Goal: Transaction & Acquisition: Purchase product/service

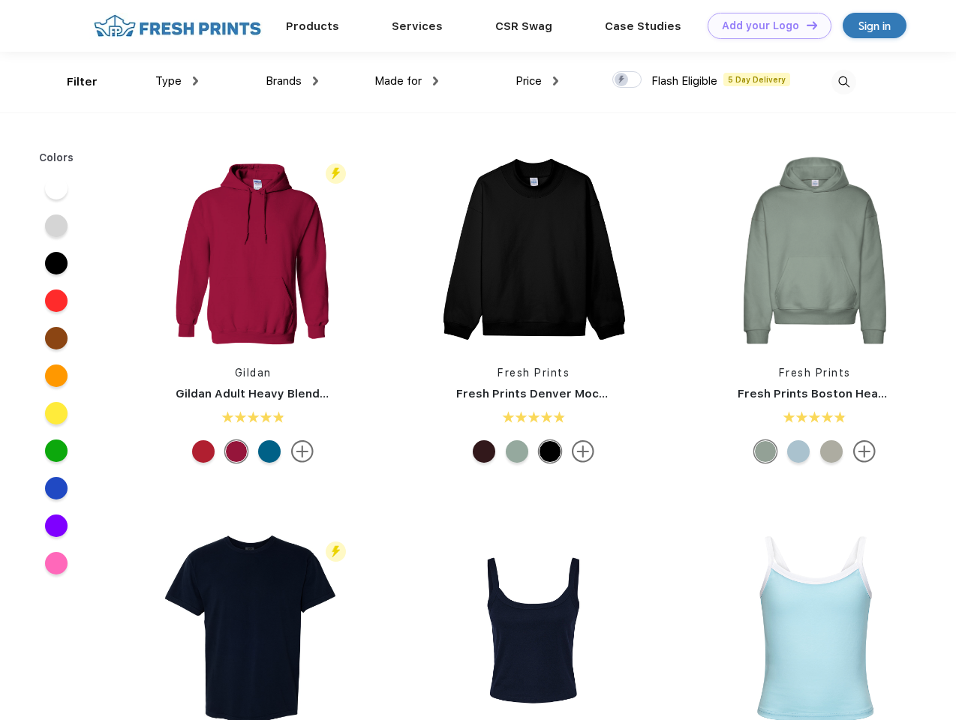
scroll to position [1, 0]
click at [764, 26] on link "Add your Logo Design Tool" at bounding box center [770, 26] width 124 height 26
click at [0, 0] on div "Design Tool" at bounding box center [0, 0] width 0 height 0
click at [805, 25] on link "Add your Logo Design Tool" at bounding box center [770, 26] width 124 height 26
click at [72, 82] on div "Filter" at bounding box center [82, 82] width 31 height 17
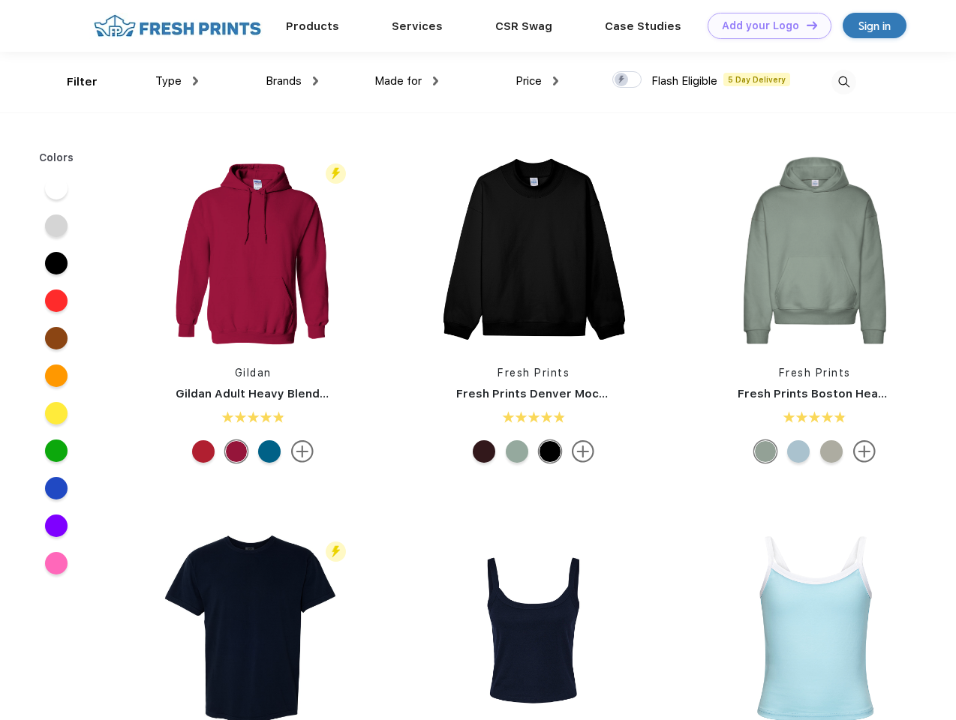
click at [177, 81] on span "Type" at bounding box center [168, 81] width 26 height 14
click at [292, 81] on span "Brands" at bounding box center [284, 81] width 36 height 14
click at [407, 81] on span "Made for" at bounding box center [397, 81] width 47 height 14
click at [537, 81] on span "Price" at bounding box center [528, 81] width 26 height 14
click at [627, 80] on div at bounding box center [626, 79] width 29 height 17
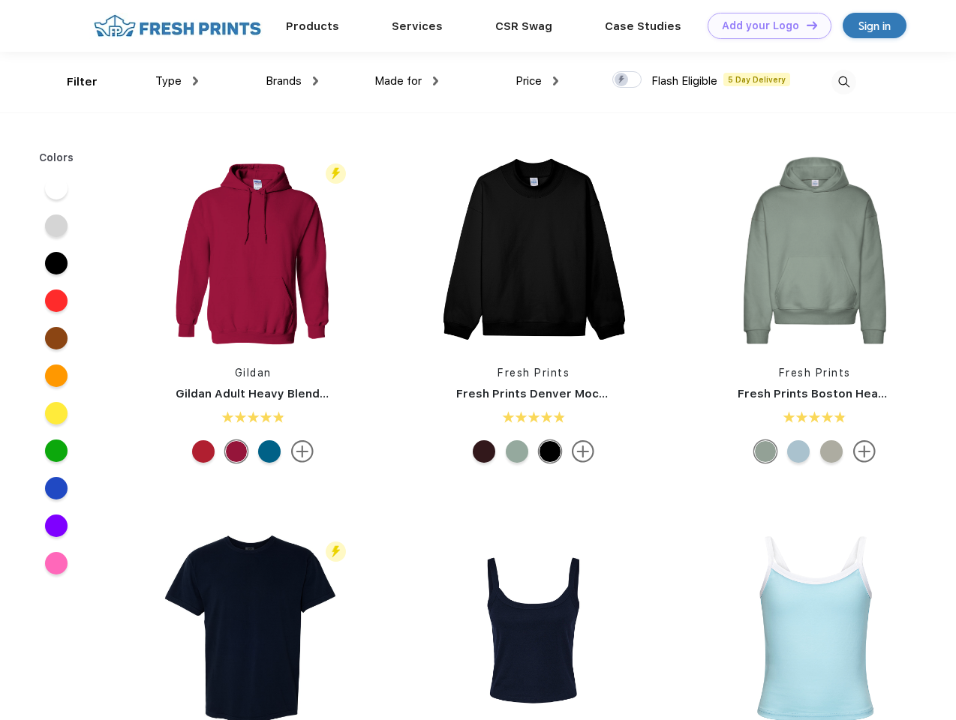
click at [622, 80] on input "checkbox" at bounding box center [617, 76] width 10 height 10
click at [843, 82] on img at bounding box center [843, 82] width 25 height 25
